Goal: Task Accomplishment & Management: Manage account settings

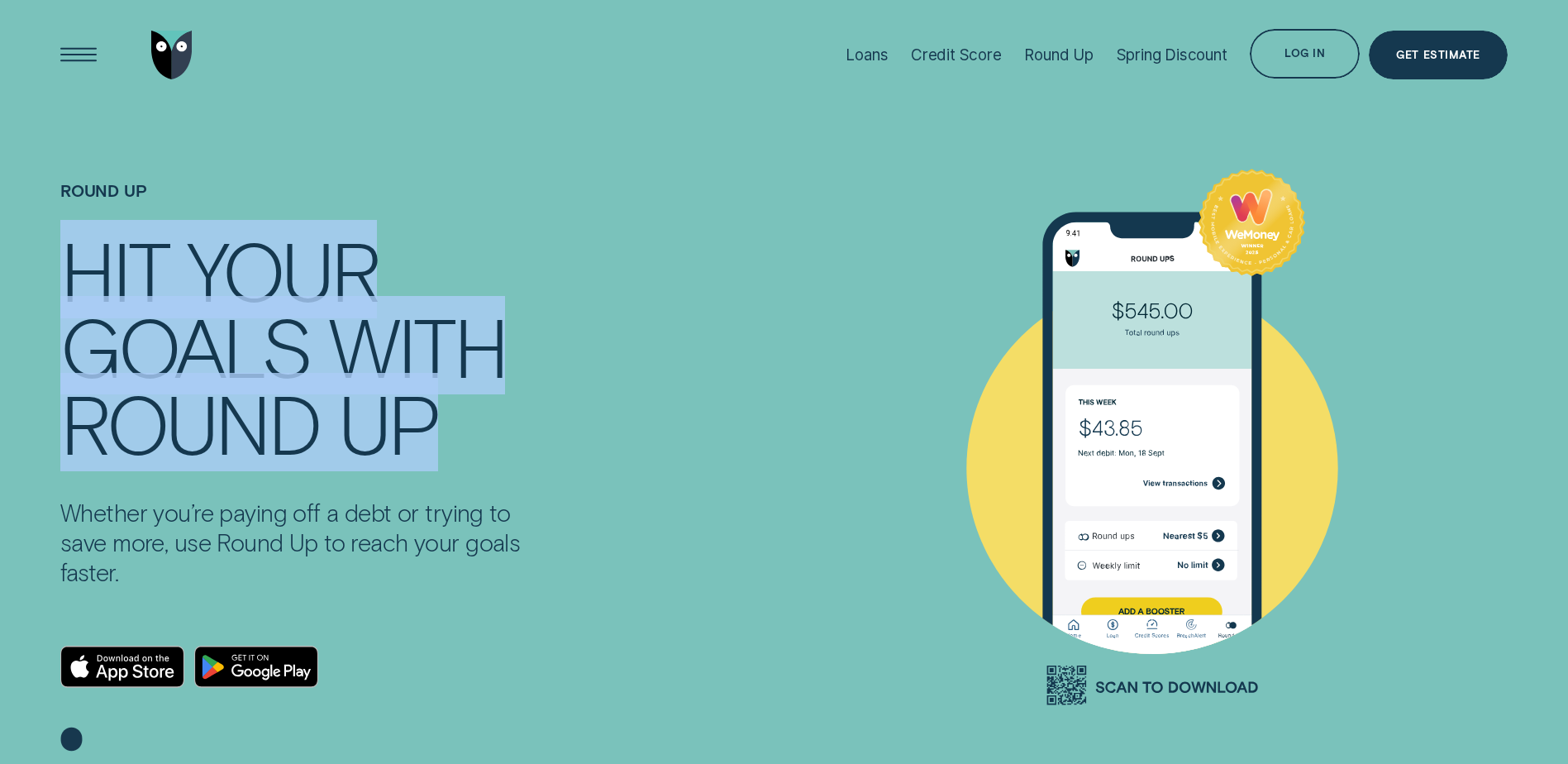
drag, startPoint x: 57, startPoint y: 273, endPoint x: 596, endPoint y: 403, distance: 554.5
click at [596, 403] on div "Round Up HIT YOUR GOALS WITH ROUND UP Whether you’re paying off a debt or tryin…" at bounding box center [365, 466] width 629 height 713
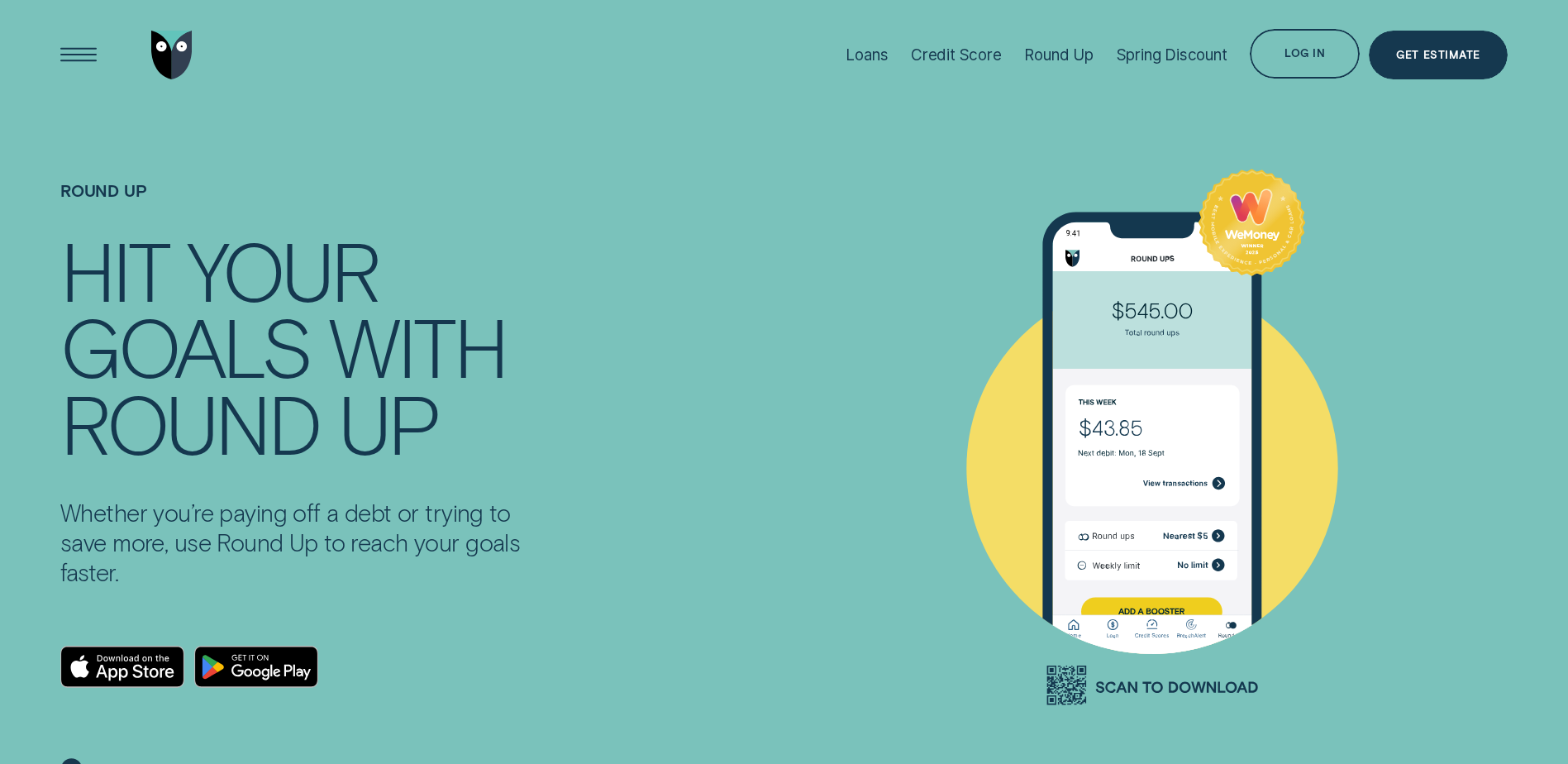
click at [741, 525] on div "Round Up HIT YOUR GOALS WITH ROUND UP Whether you’re paying off a debt or tryin…" at bounding box center [783, 466] width 1465 height 713
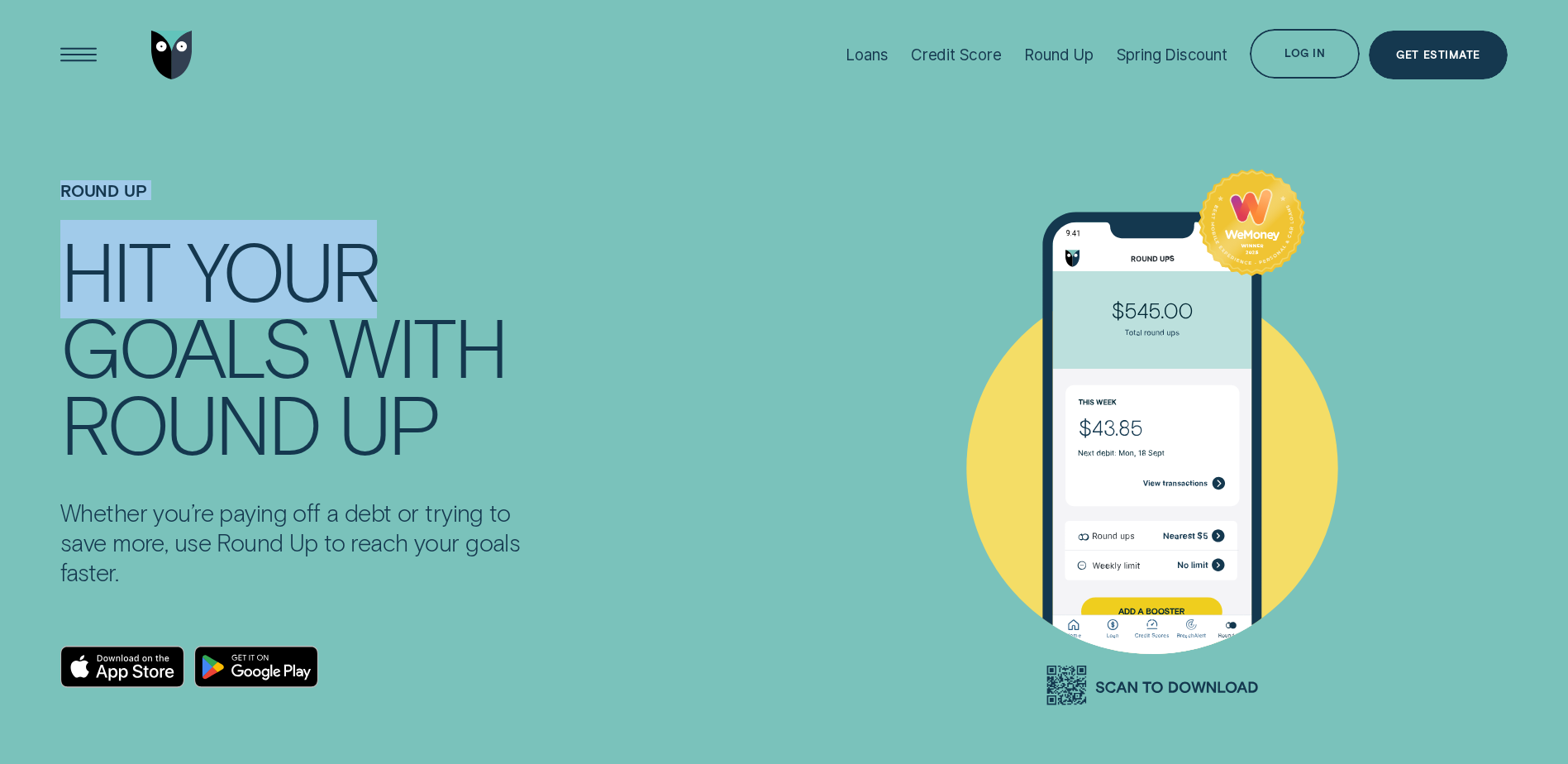
drag, startPoint x: 57, startPoint y: 182, endPoint x: 392, endPoint y: 294, distance: 353.2
click at [392, 294] on div "Round Up HIT YOUR GOALS WITH ROUND UP Whether you’re paying off a debt or tryin…" at bounding box center [365, 466] width 629 height 713
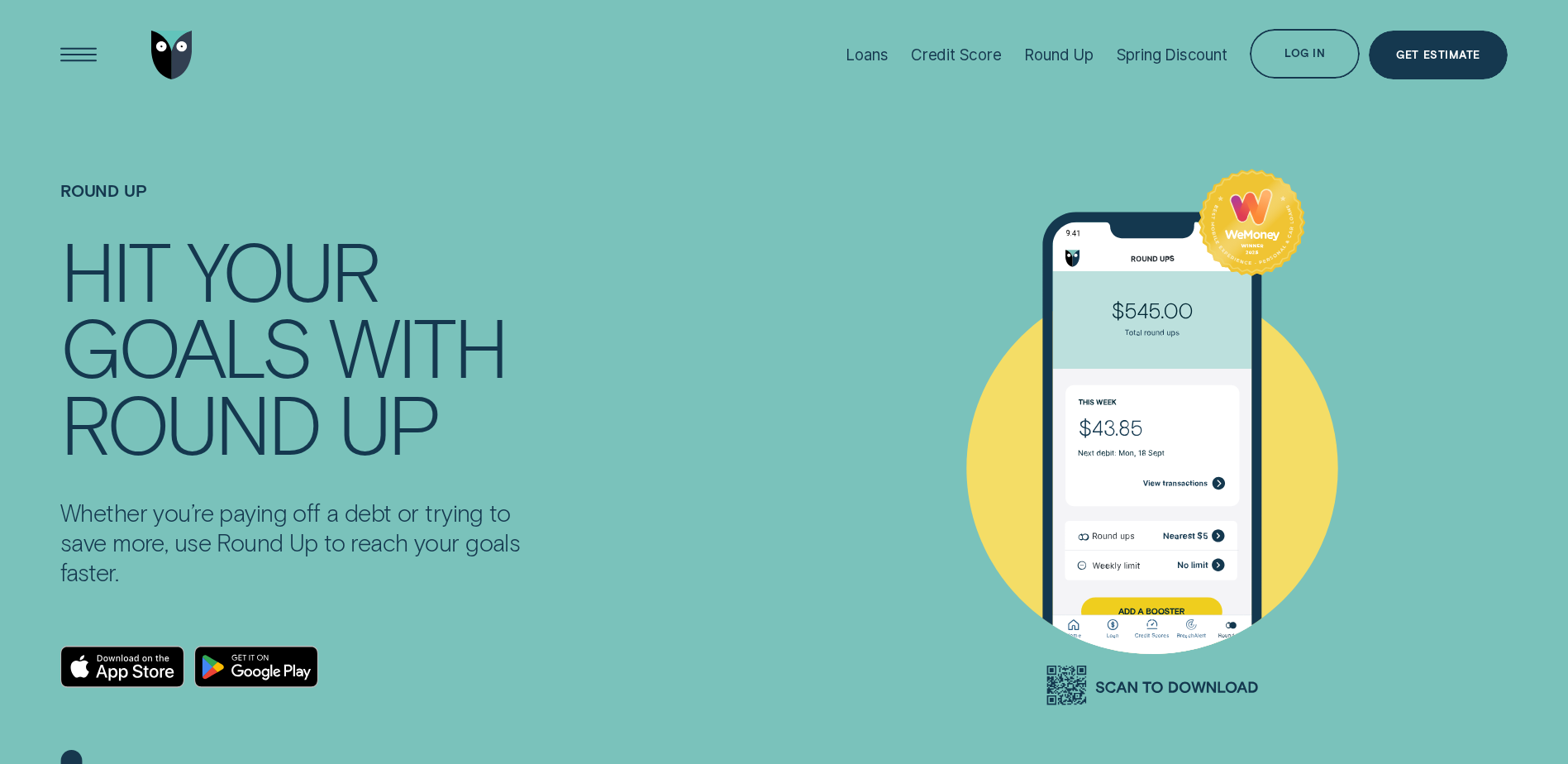
drag, startPoint x: 915, startPoint y: 527, endPoint x: 586, endPoint y: 399, distance: 353.0
click at [779, 469] on div "Round Up HIT YOUR GOALS WITH ROUND UP Whether you’re paying off a debt or tryin…" at bounding box center [784, 412] width 1568 height 824
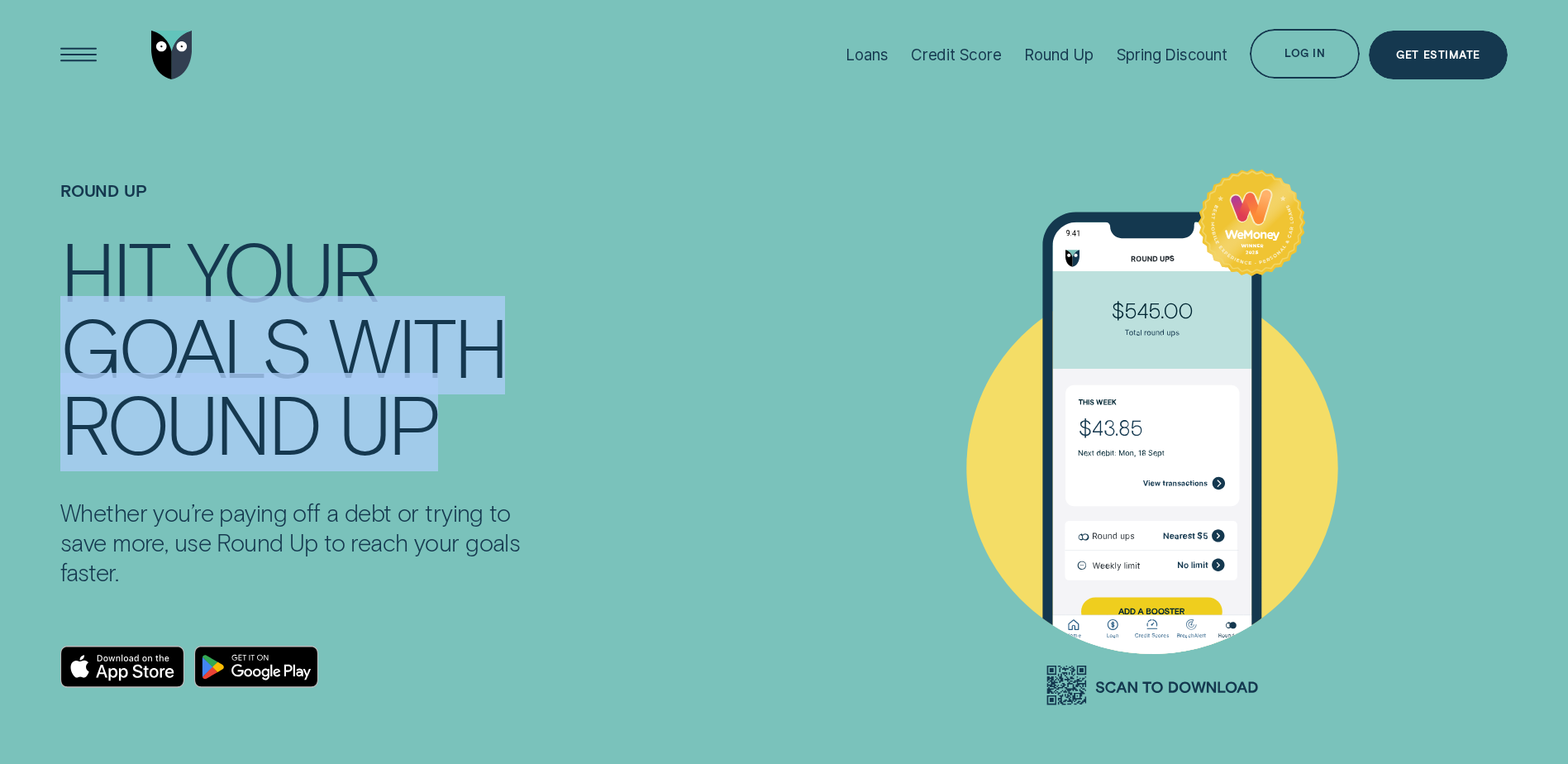
drag, startPoint x: 81, startPoint y: 327, endPoint x: 493, endPoint y: 394, distance: 417.4
click at [493, 394] on div "HIT YOUR GOALS WITH ROUND UP" at bounding box center [297, 346] width 475 height 229
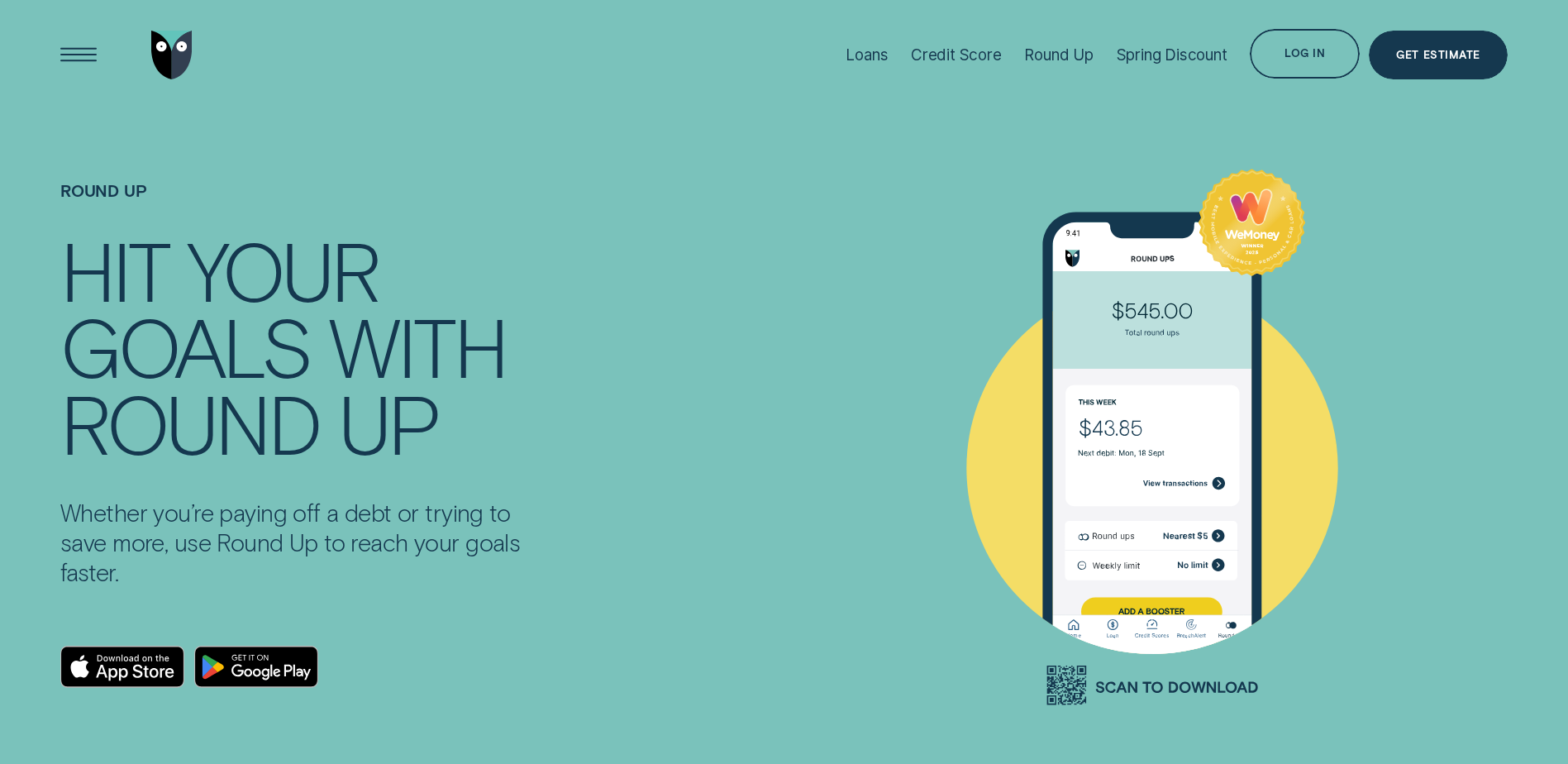
drag, startPoint x: 583, startPoint y: 402, endPoint x: 452, endPoint y: 394, distance: 131.2
click at [568, 401] on div "Round Up HIT YOUR GOALS WITH ROUND UP Whether you’re paying off a debt or tryin…" at bounding box center [365, 466] width 629 height 713
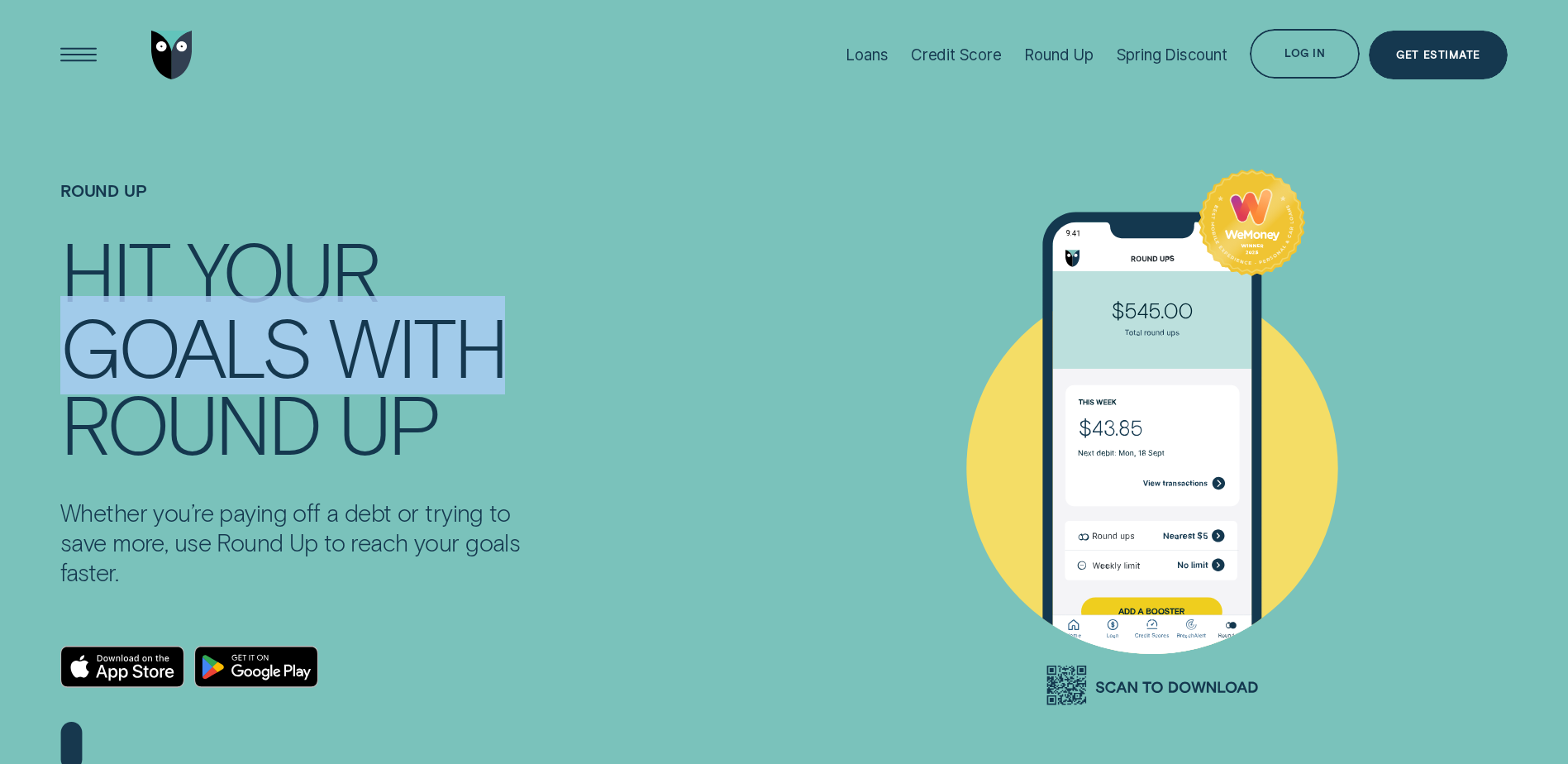
drag, startPoint x: 17, startPoint y: 396, endPoint x: -135, endPoint y: 328, distance: 166.5
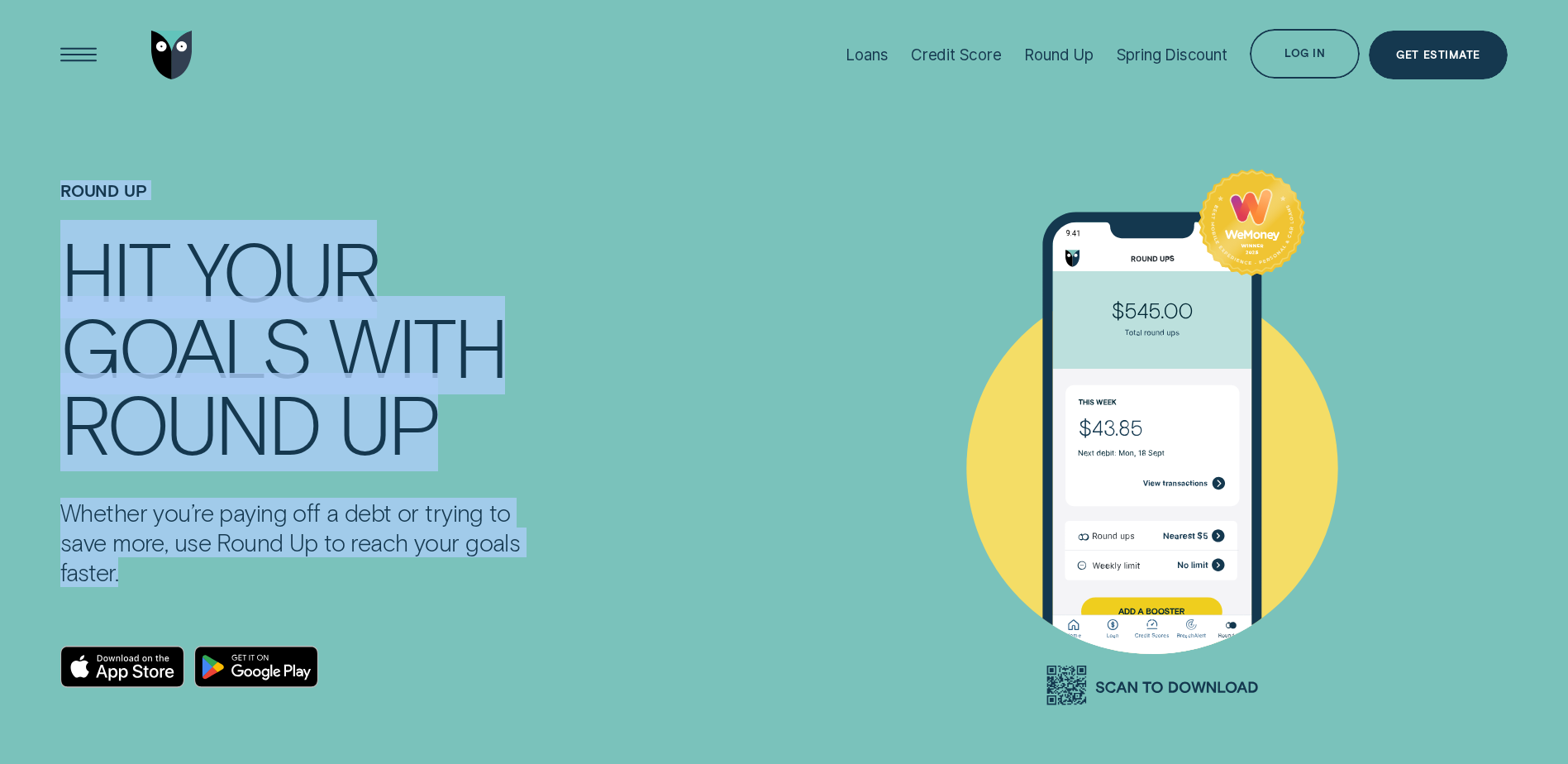
drag, startPoint x: 24, startPoint y: 187, endPoint x: 696, endPoint y: 562, distance: 769.6
click at [697, 562] on div "Round Up HIT YOUR GOALS WITH ROUND UP Whether you’re paying off a debt or tryin…" at bounding box center [784, 466] width 1568 height 713
drag, startPoint x: 333, startPoint y: 662, endPoint x: 703, endPoint y: 152, distance: 630.1
click at [717, 151] on div "Round Up HIT YOUR GOALS WITH ROUND UP Whether you’re paying off a debt or tryin…" at bounding box center [783, 466] width 1465 height 713
click at [1300, 51] on div "Log in" at bounding box center [1304, 54] width 40 height 10
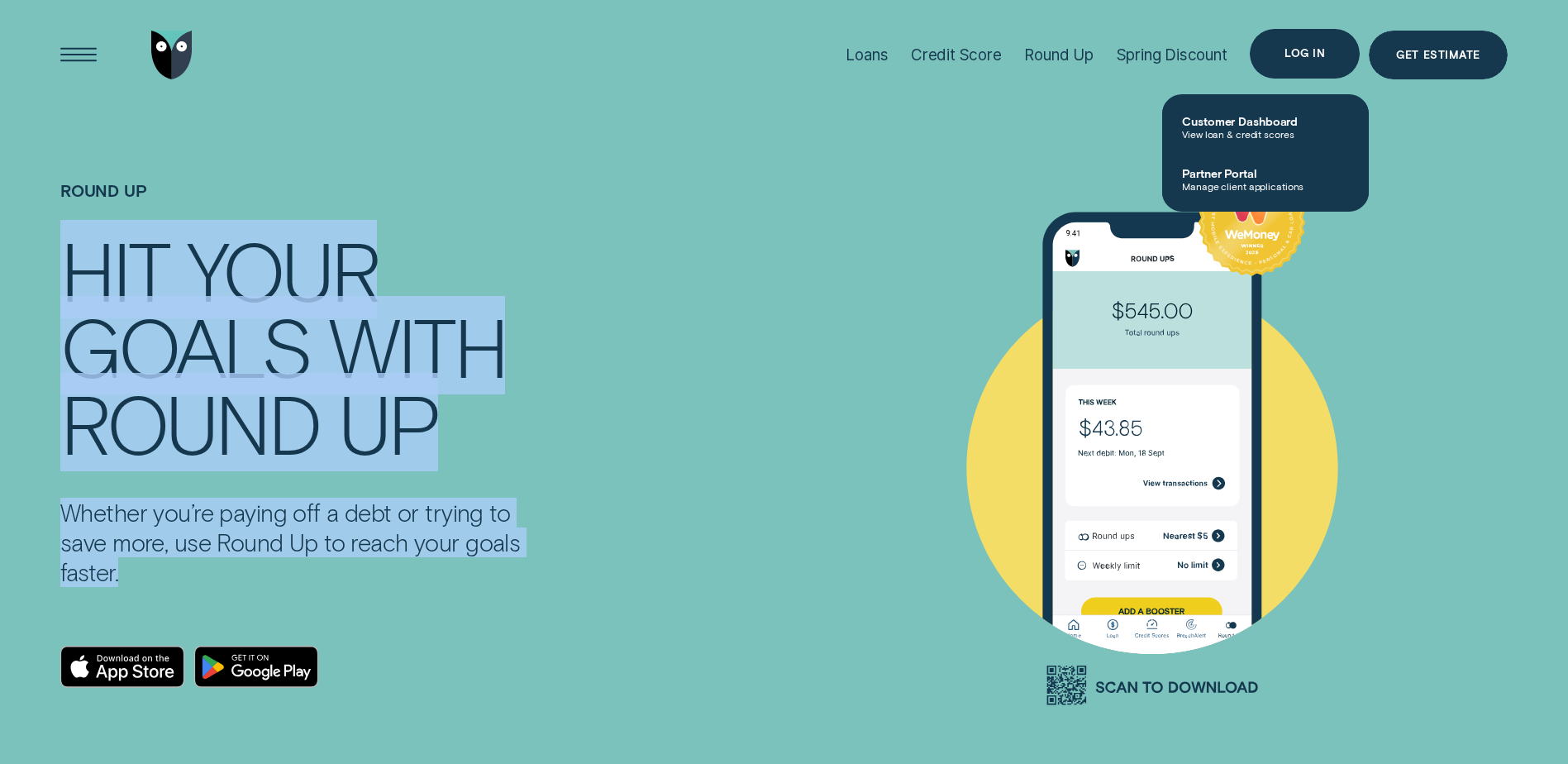
click at [1307, 62] on div "Log in" at bounding box center [1304, 54] width 110 height 50
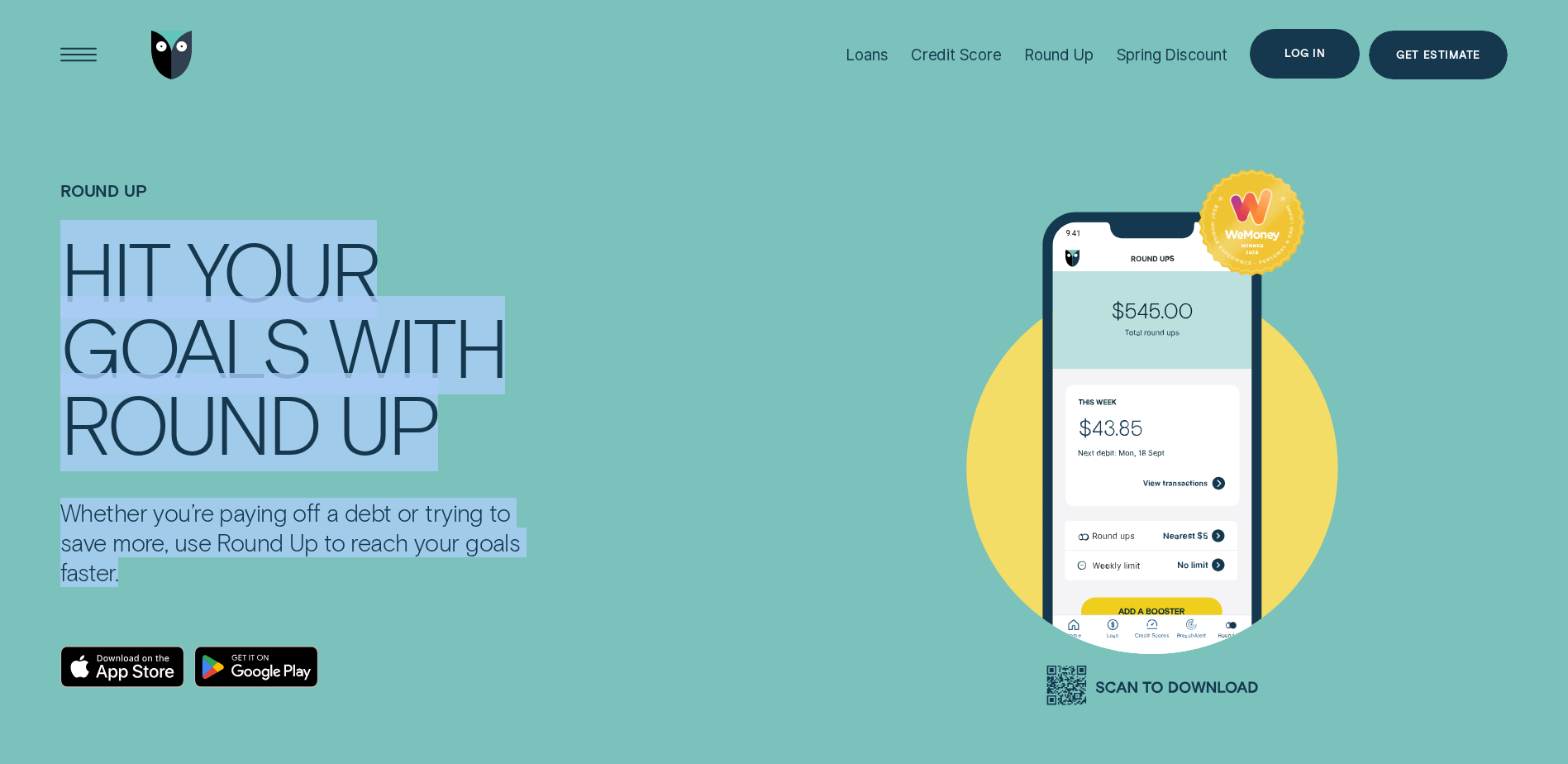
click at [1309, 70] on div "Log in" at bounding box center [1304, 54] width 110 height 50
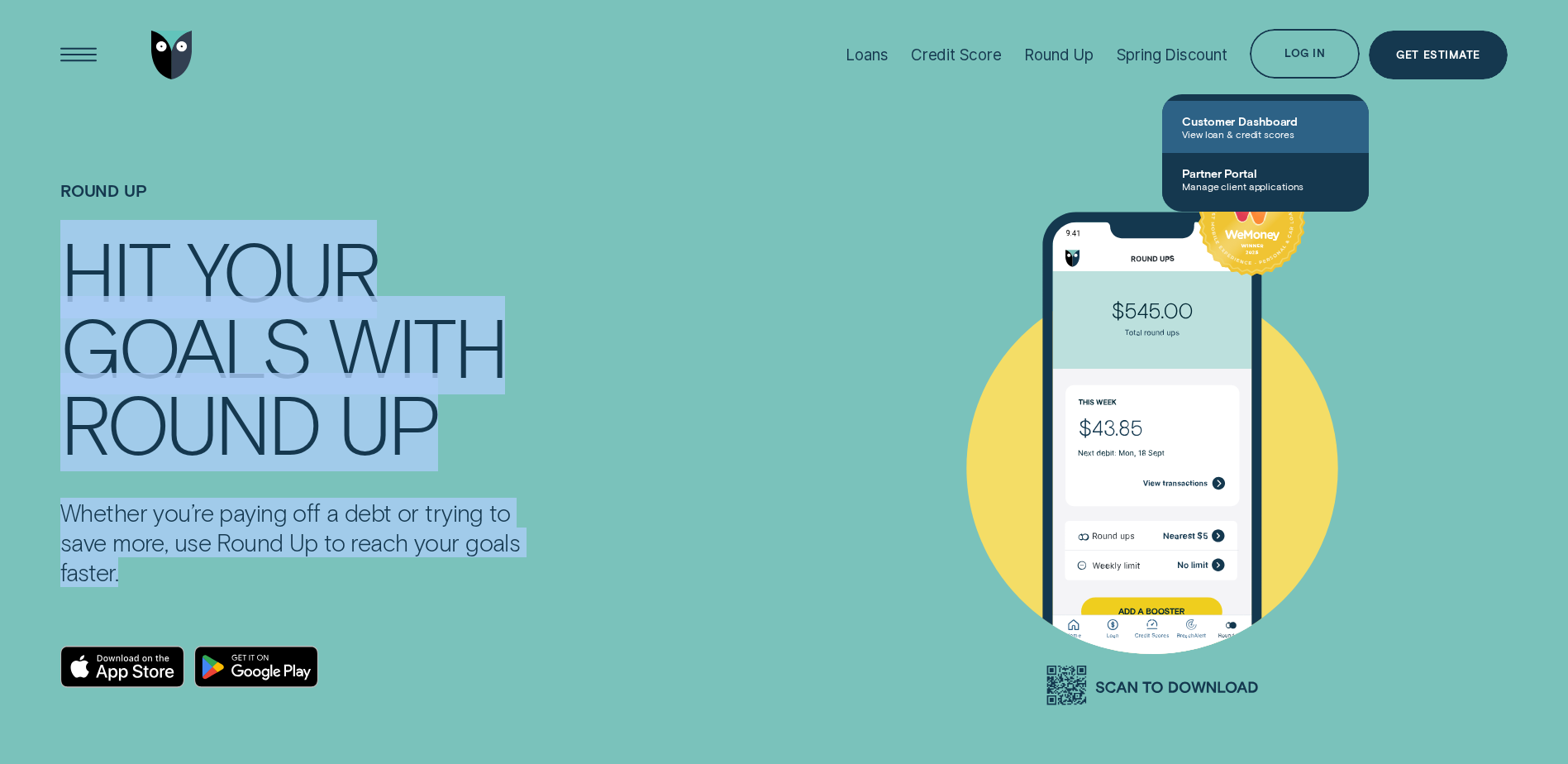
click at [1259, 126] on span "Customer Dashboard" at bounding box center [1266, 121] width 167 height 14
